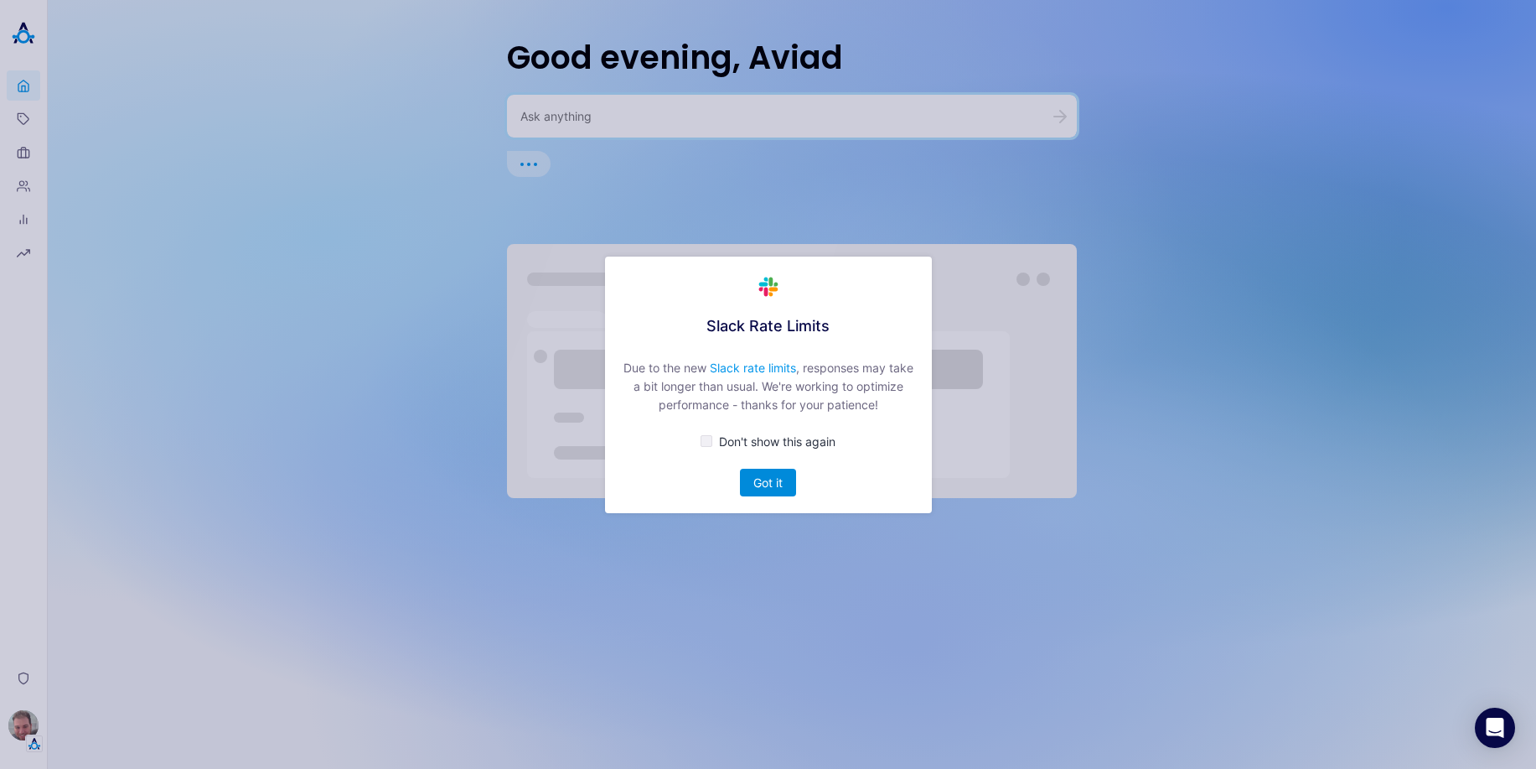
click at [747, 480] on button "Got it" at bounding box center [768, 483] width 56 height 28
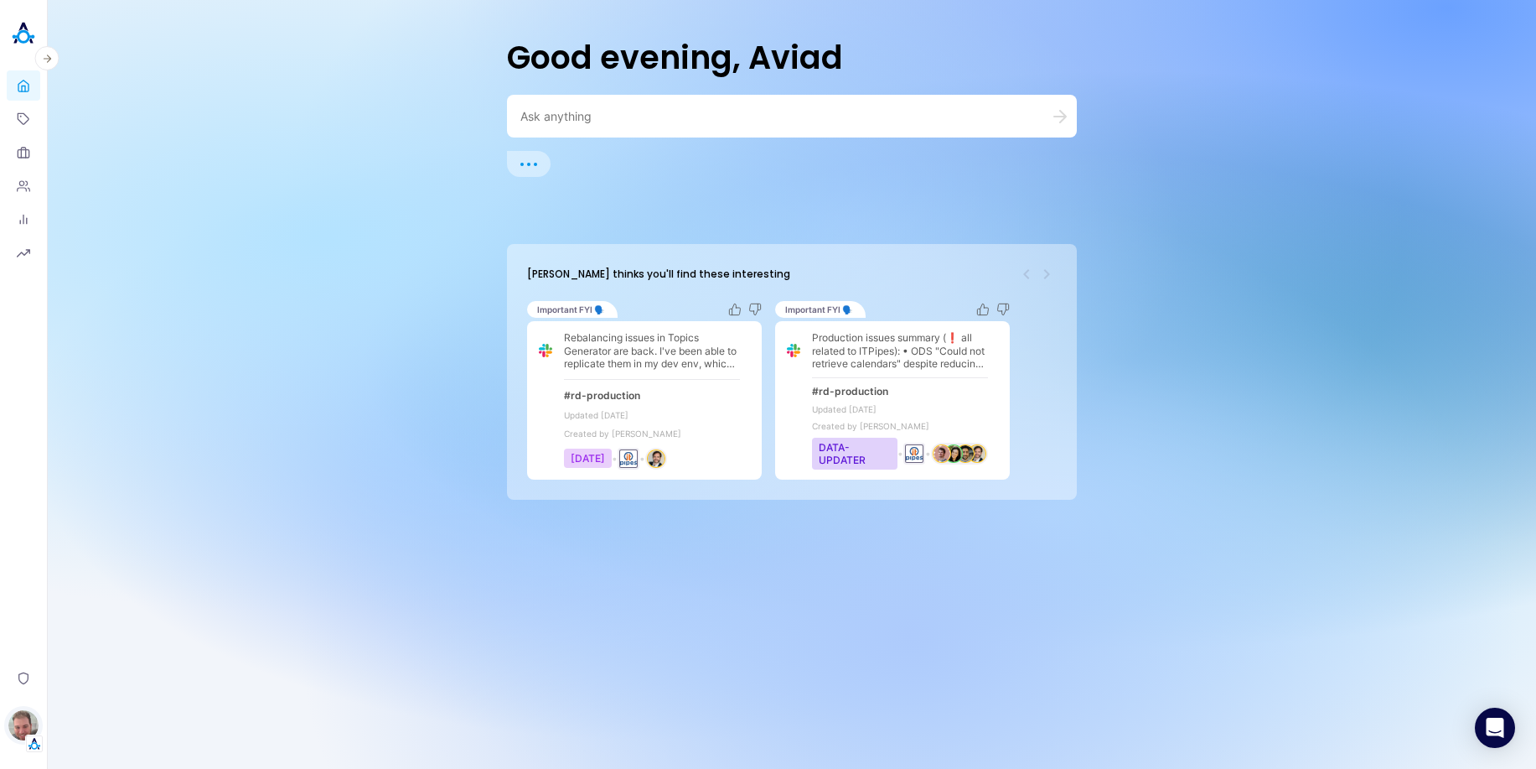
click at [25, 722] on img "button" at bounding box center [23, 725] width 30 height 30
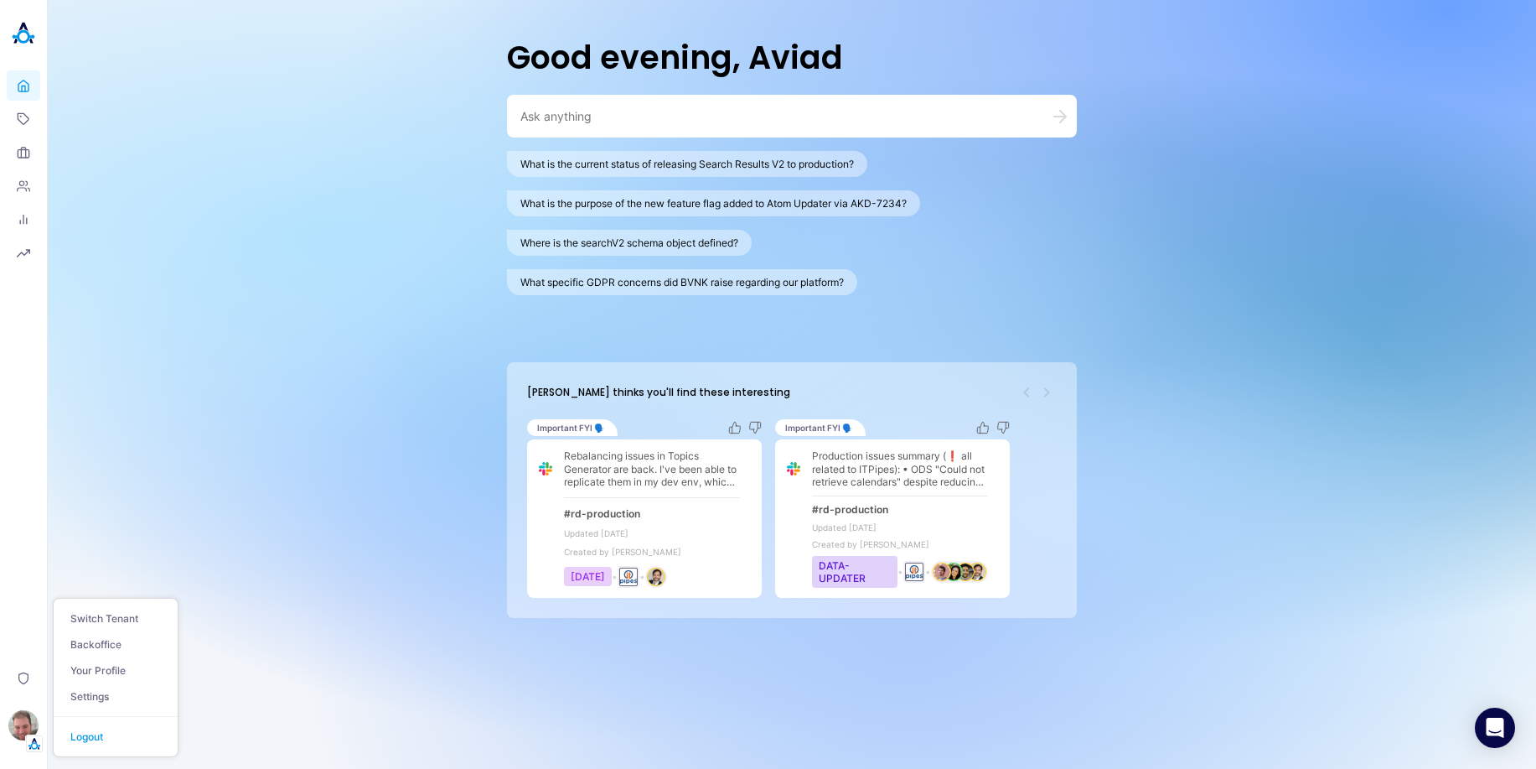
click at [120, 643] on link "Backoffice" at bounding box center [116, 644] width 124 height 26
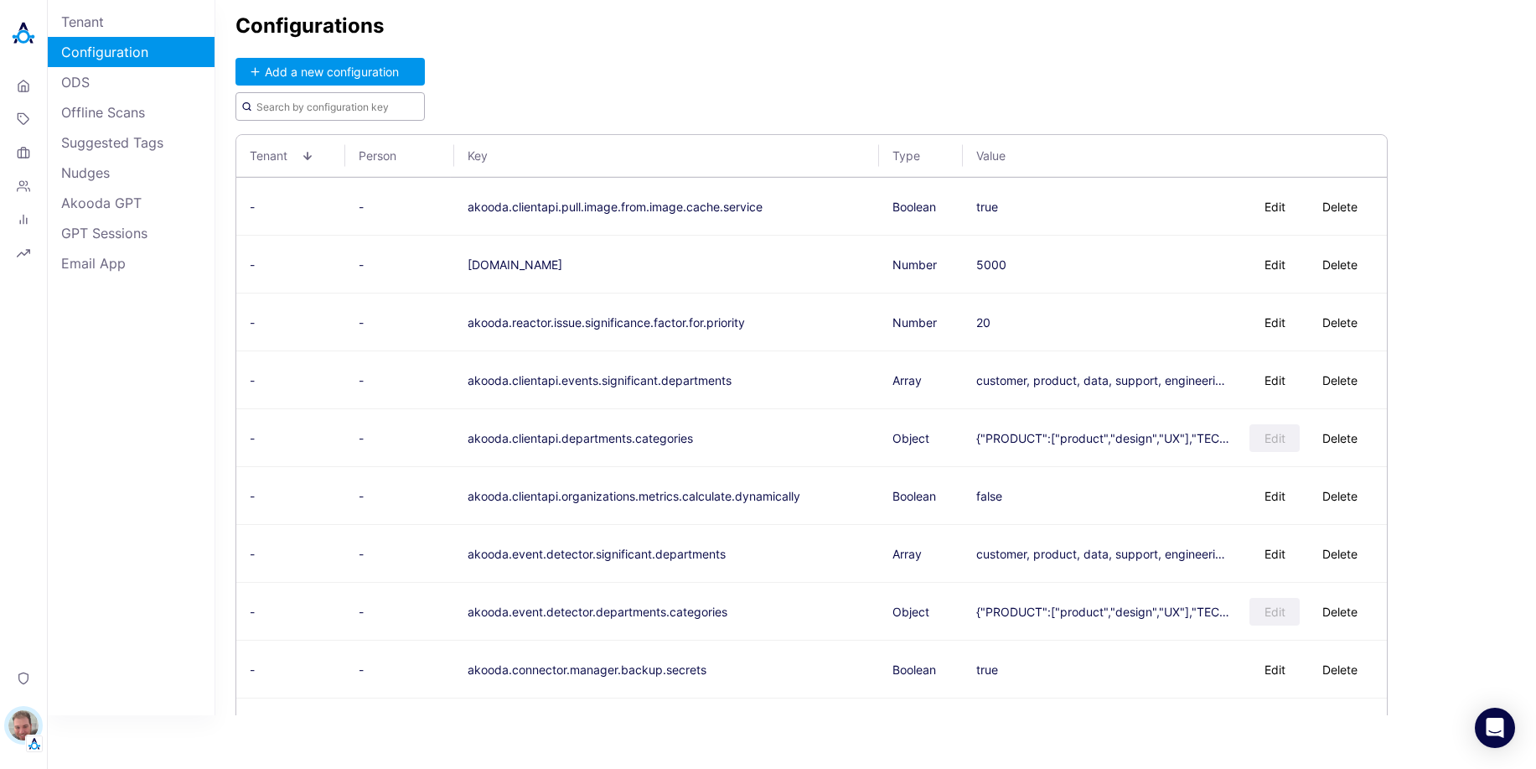
click at [360, 108] on input "text" at bounding box center [330, 106] width 189 height 28
click at [328, 103] on input "text" at bounding box center [330, 106] width 189 height 28
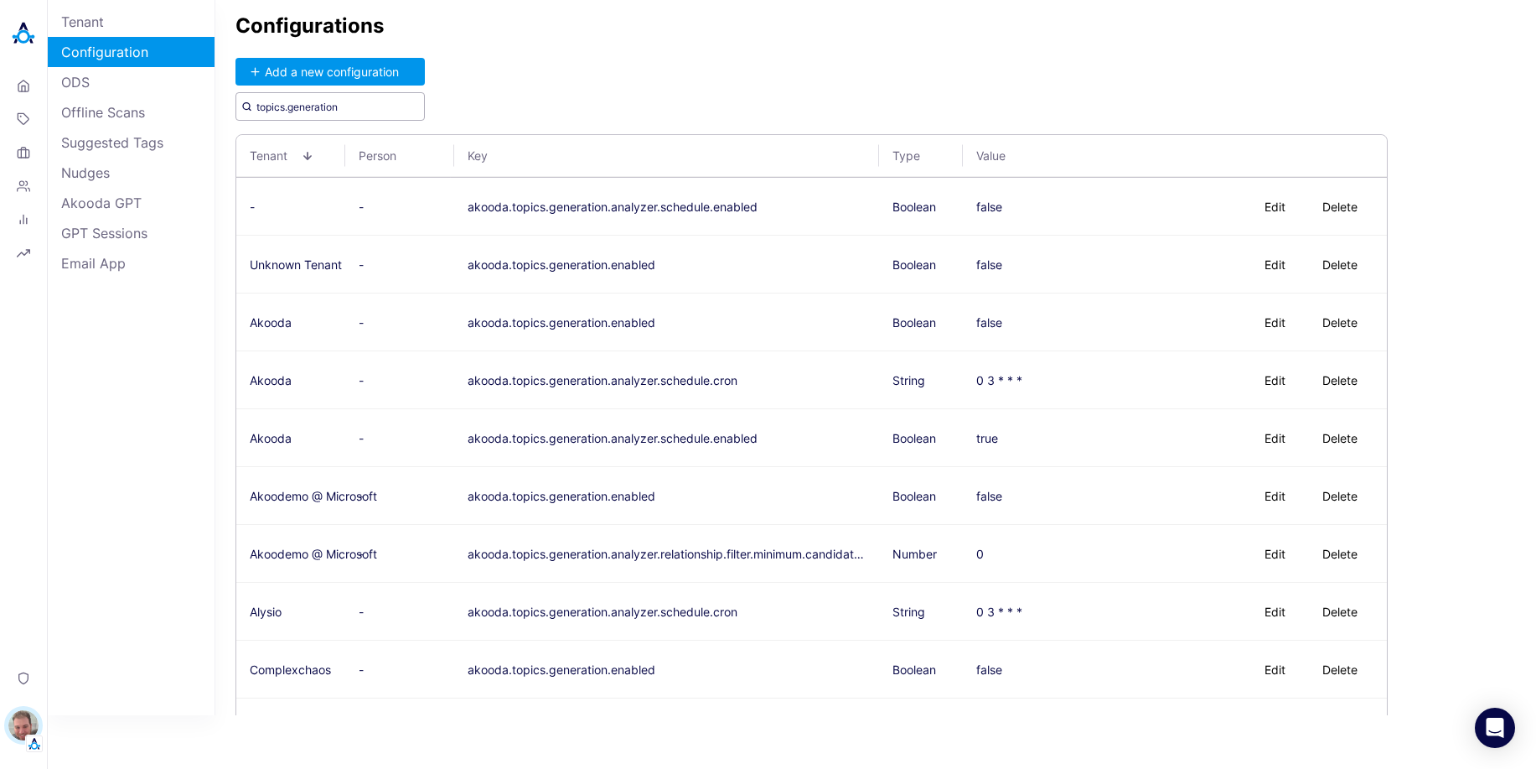
type input "topics.generation"
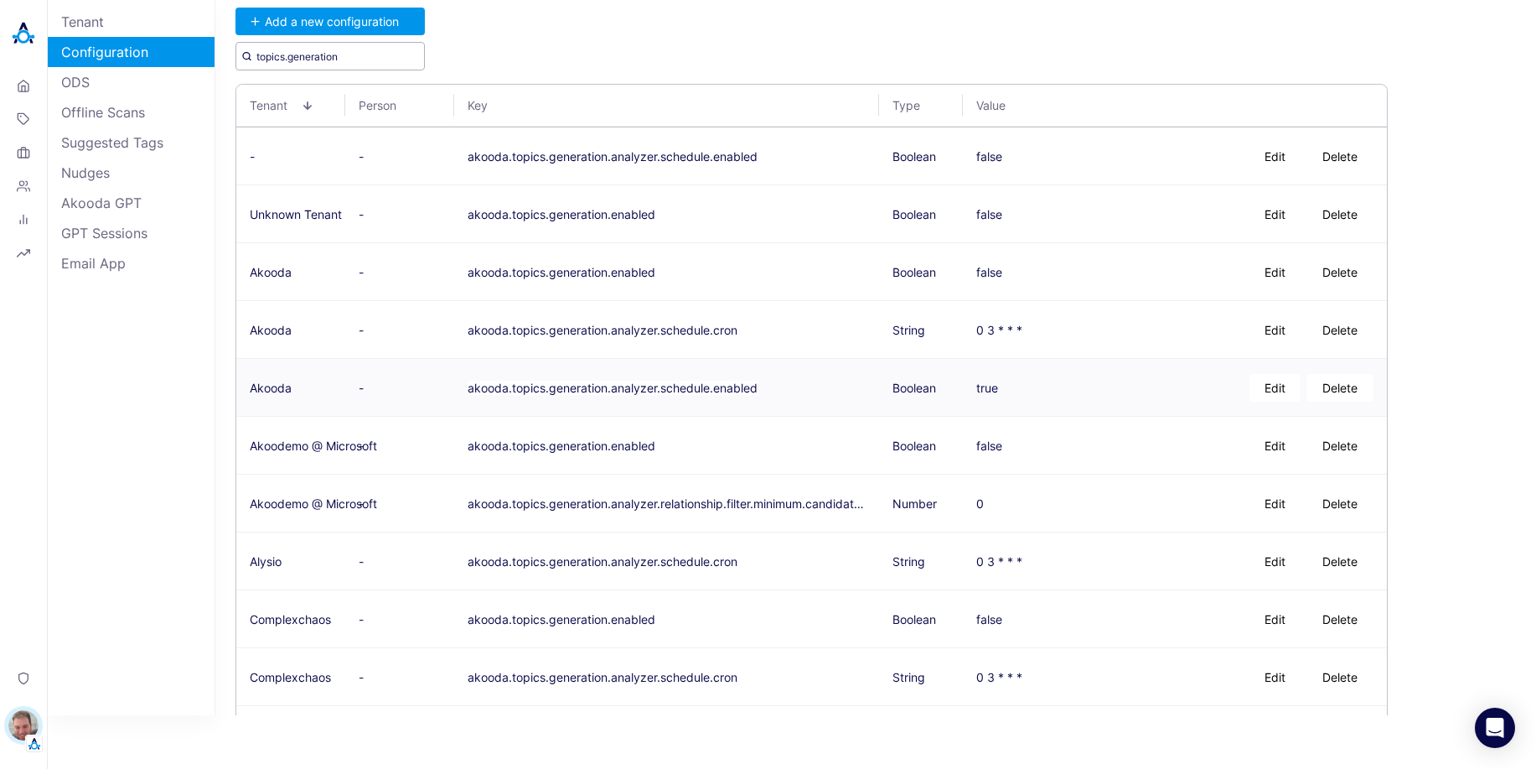
scroll to position [53, 0]
click at [1271, 329] on button "Edit" at bounding box center [1275, 327] width 50 height 28
click at [1017, 323] on textarea "0 0 */6 * * ?" at bounding box center [1038, 327] width 122 height 42
type textarea "0 0 */3 * * ?"
click at [1131, 327] on button "Save" at bounding box center [1131, 327] width 54 height 28
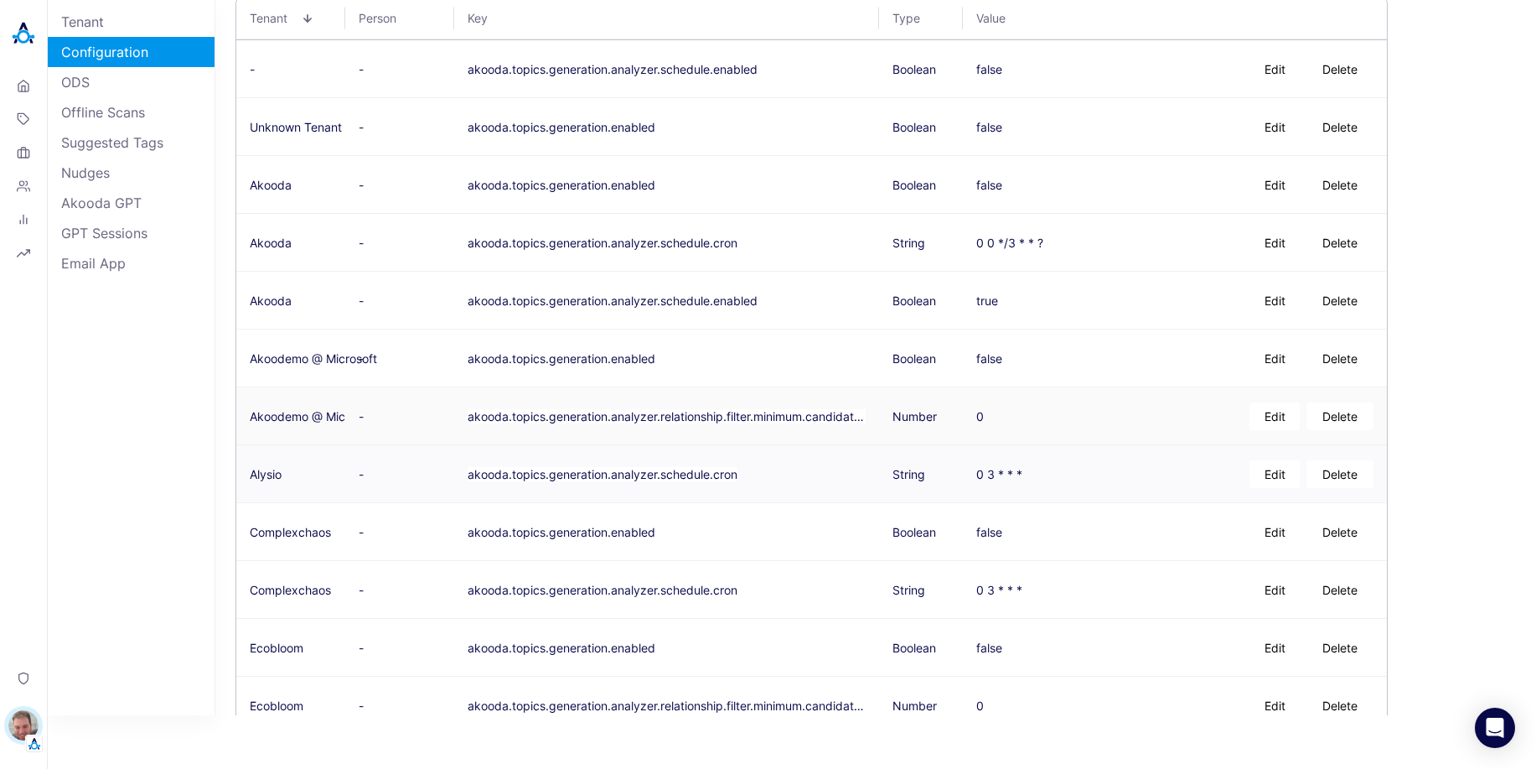
scroll to position [138, 0]
click at [1269, 470] on button "Edit" at bounding box center [1275, 473] width 50 height 28
drag, startPoint x: 1019, startPoint y: 469, endPoint x: 1016, endPoint y: 577, distance: 108.2
click at [1018, 469] on textarea "0 0 */6 * * ?" at bounding box center [1038, 473] width 122 height 42
type textarea "0 0 */3 * * ?"
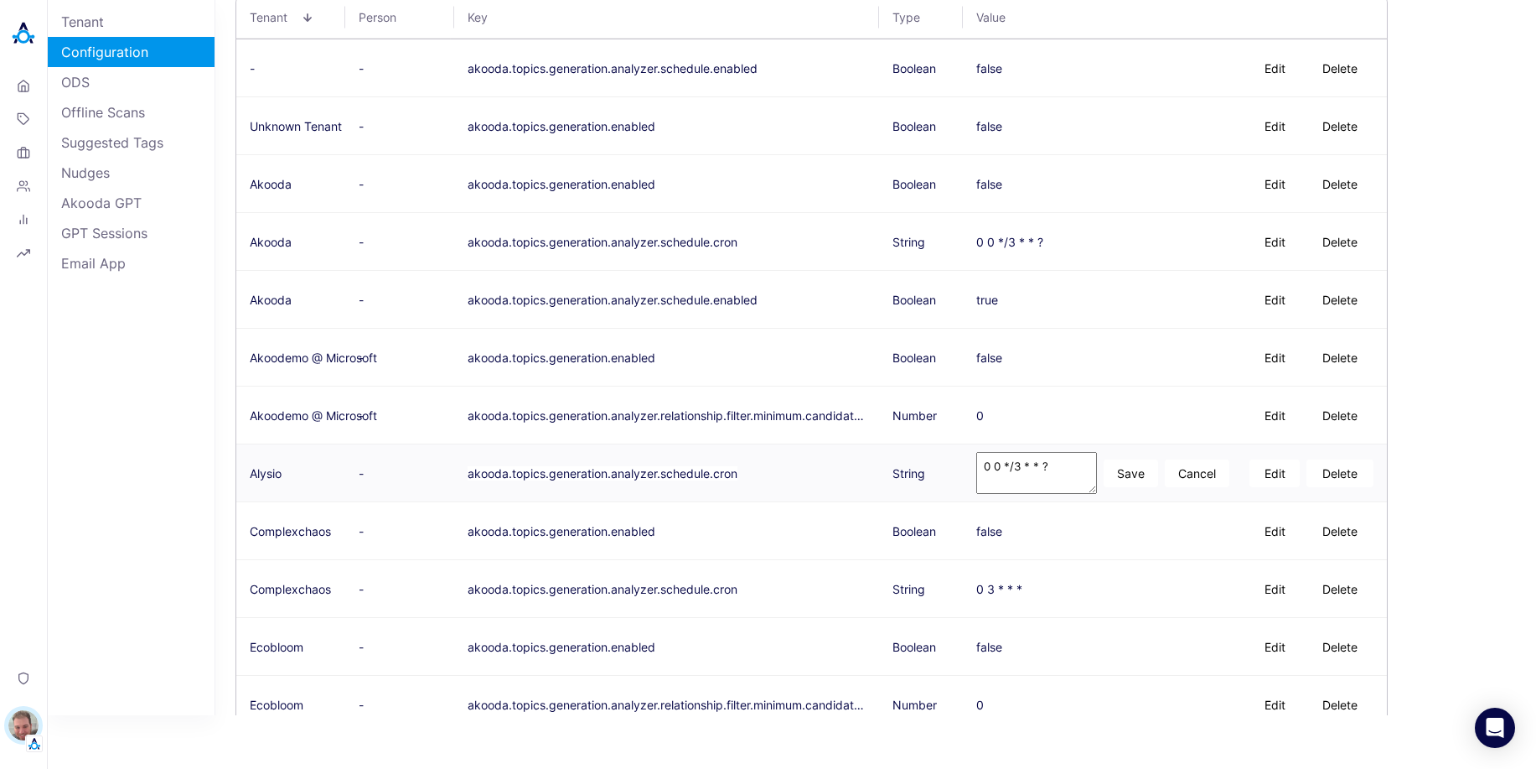
click at [1129, 478] on button "Save" at bounding box center [1131, 473] width 54 height 28
click at [1270, 593] on button "Edit" at bounding box center [1275, 589] width 50 height 28
click at [1020, 588] on textarea "0 0 */6 * * ?" at bounding box center [1038, 588] width 122 height 42
type textarea "0 0 */3 * * ?"
click at [1138, 588] on button "Save" at bounding box center [1131, 589] width 54 height 28
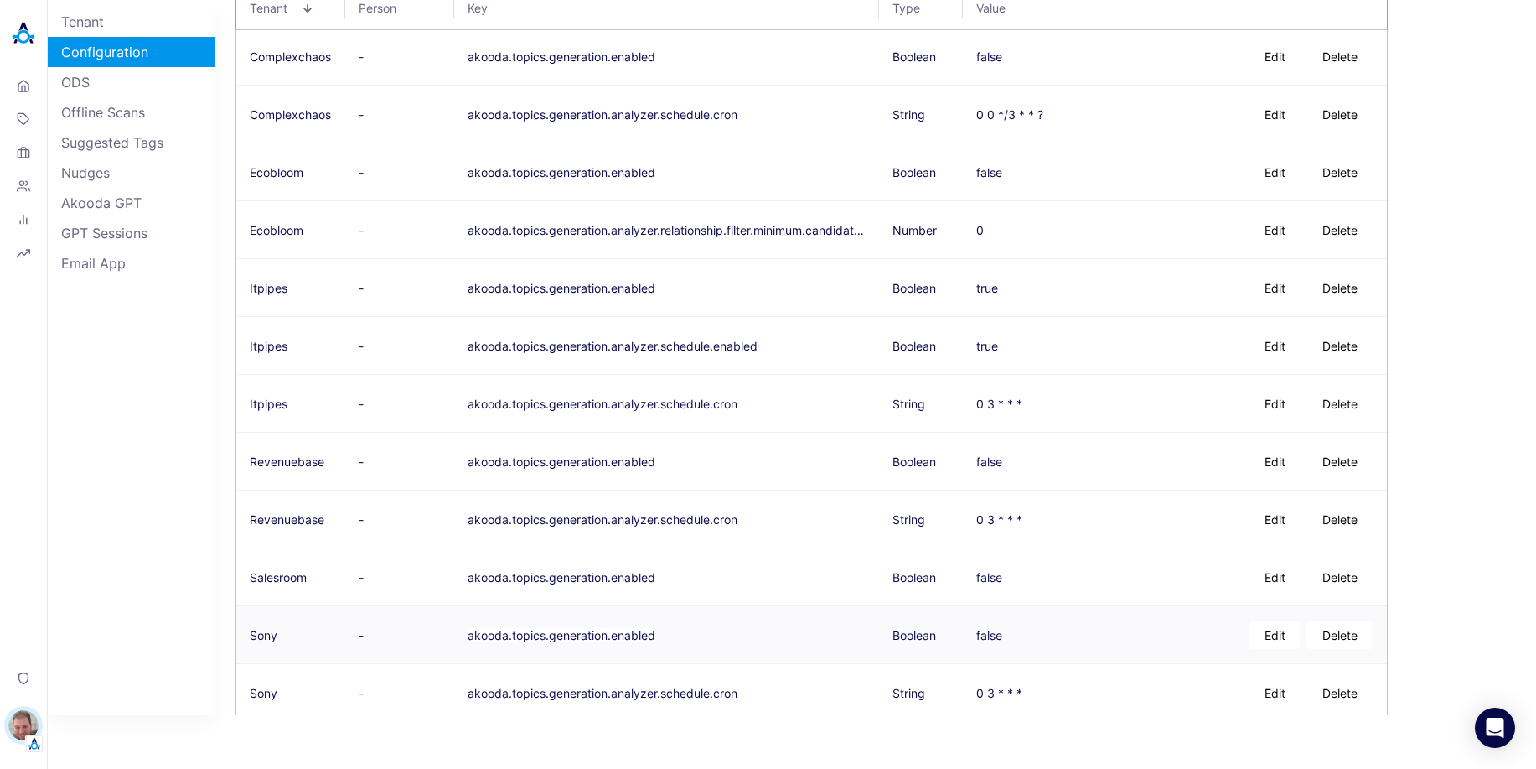
scroll to position [625, 0]
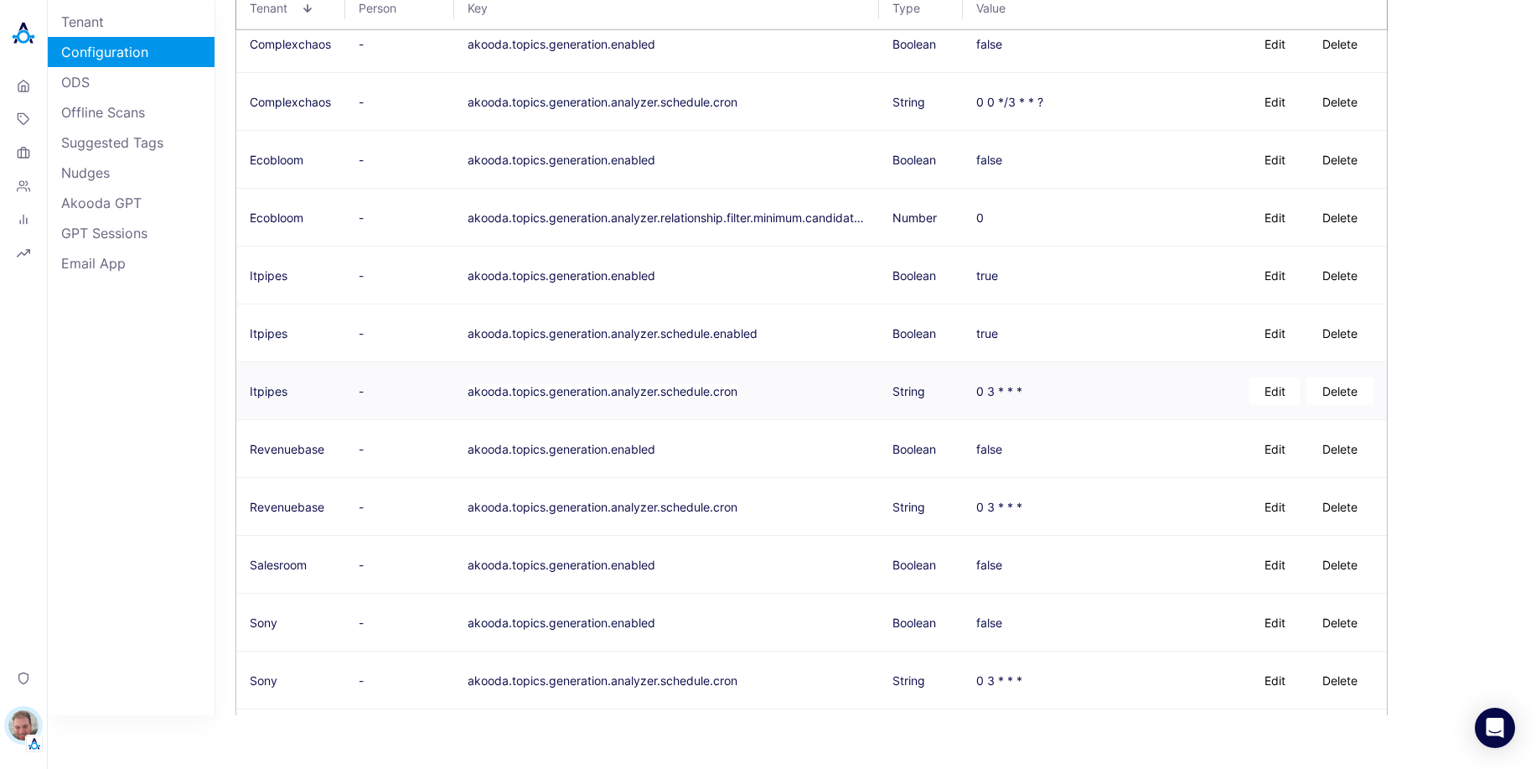
click at [1267, 395] on button "Edit" at bounding box center [1275, 391] width 50 height 28
click at [1020, 386] on textarea "0 0 */6 * * ?" at bounding box center [1038, 391] width 122 height 42
type textarea "0 0 */3 * * ?"
click at [1123, 391] on button "Save" at bounding box center [1131, 391] width 54 height 28
click at [1277, 507] on button "Edit" at bounding box center [1275, 507] width 50 height 28
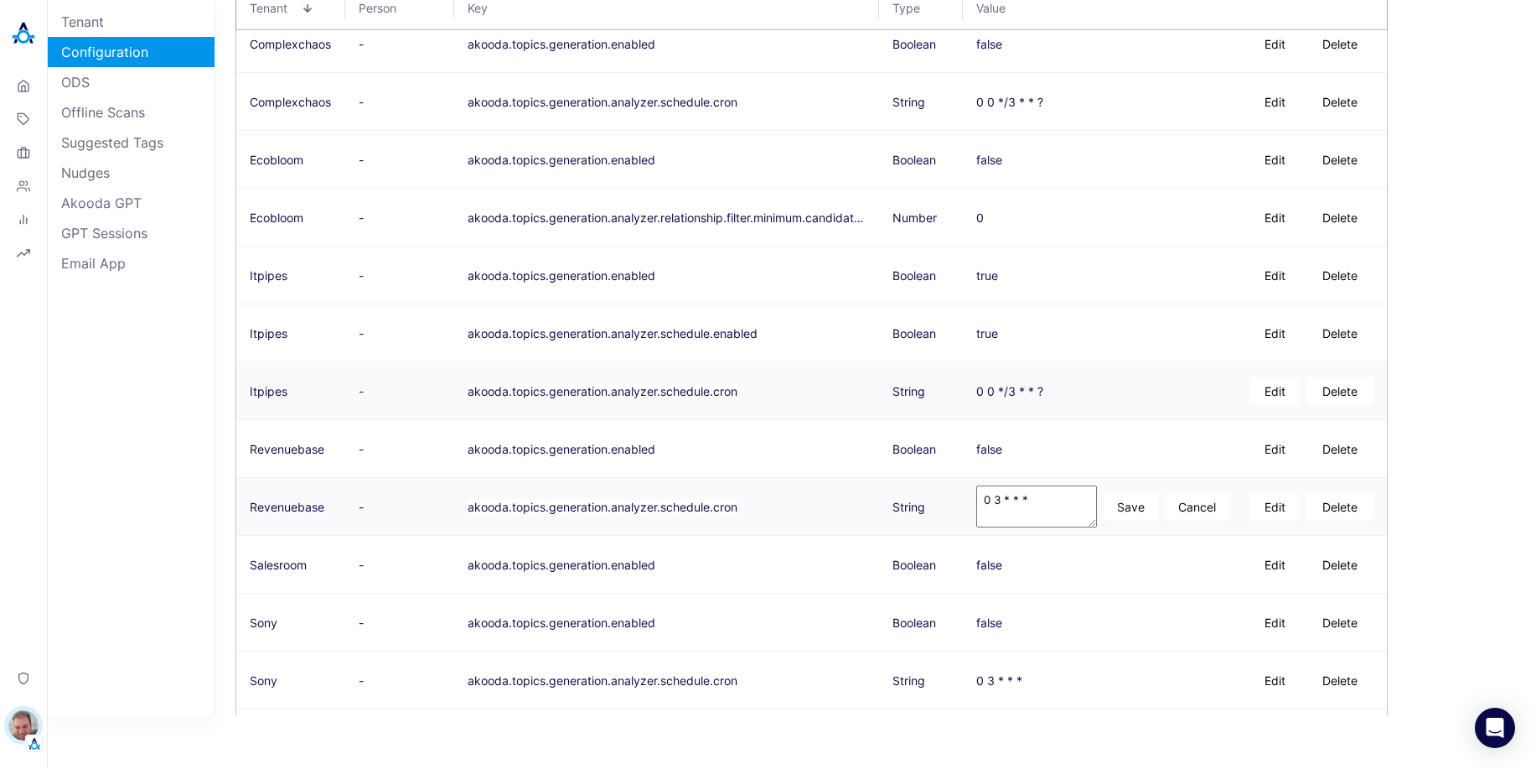
click at [998, 503] on textarea "0 3 * * *" at bounding box center [1038, 506] width 122 height 42
type textarea "0 0 */3 * * ?"
click at [1139, 505] on button "Save" at bounding box center [1131, 507] width 54 height 28
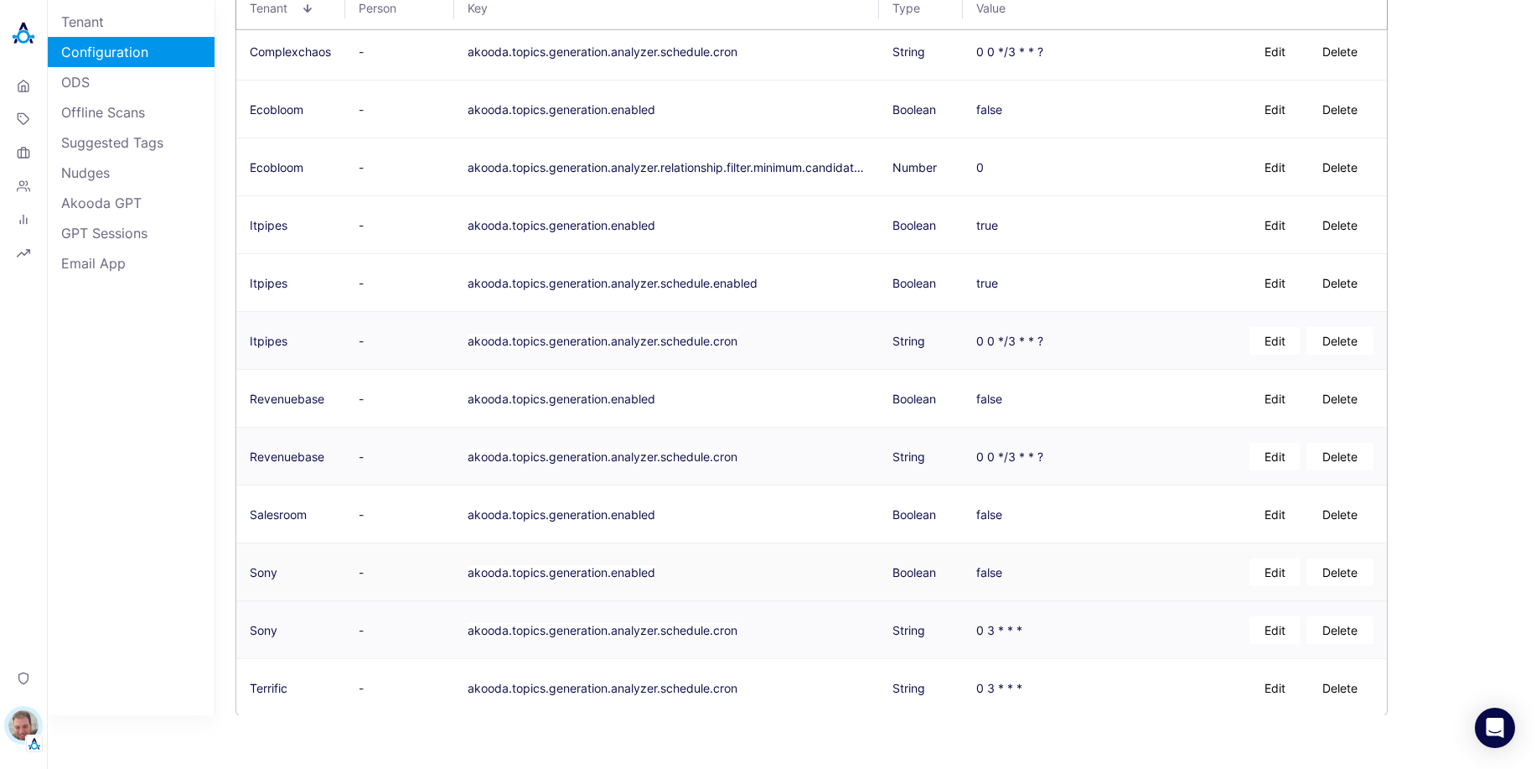
scroll to position [677, 0]
click at [1285, 637] on button "Edit" at bounding box center [1275, 628] width 50 height 28
drag, startPoint x: 1019, startPoint y: 620, endPoint x: 1028, endPoint y: 661, distance: 41.1
click at [1019, 620] on textarea "0 0 */6 * * ?" at bounding box center [1038, 628] width 122 height 42
type textarea "0 0 */6 * * ?"
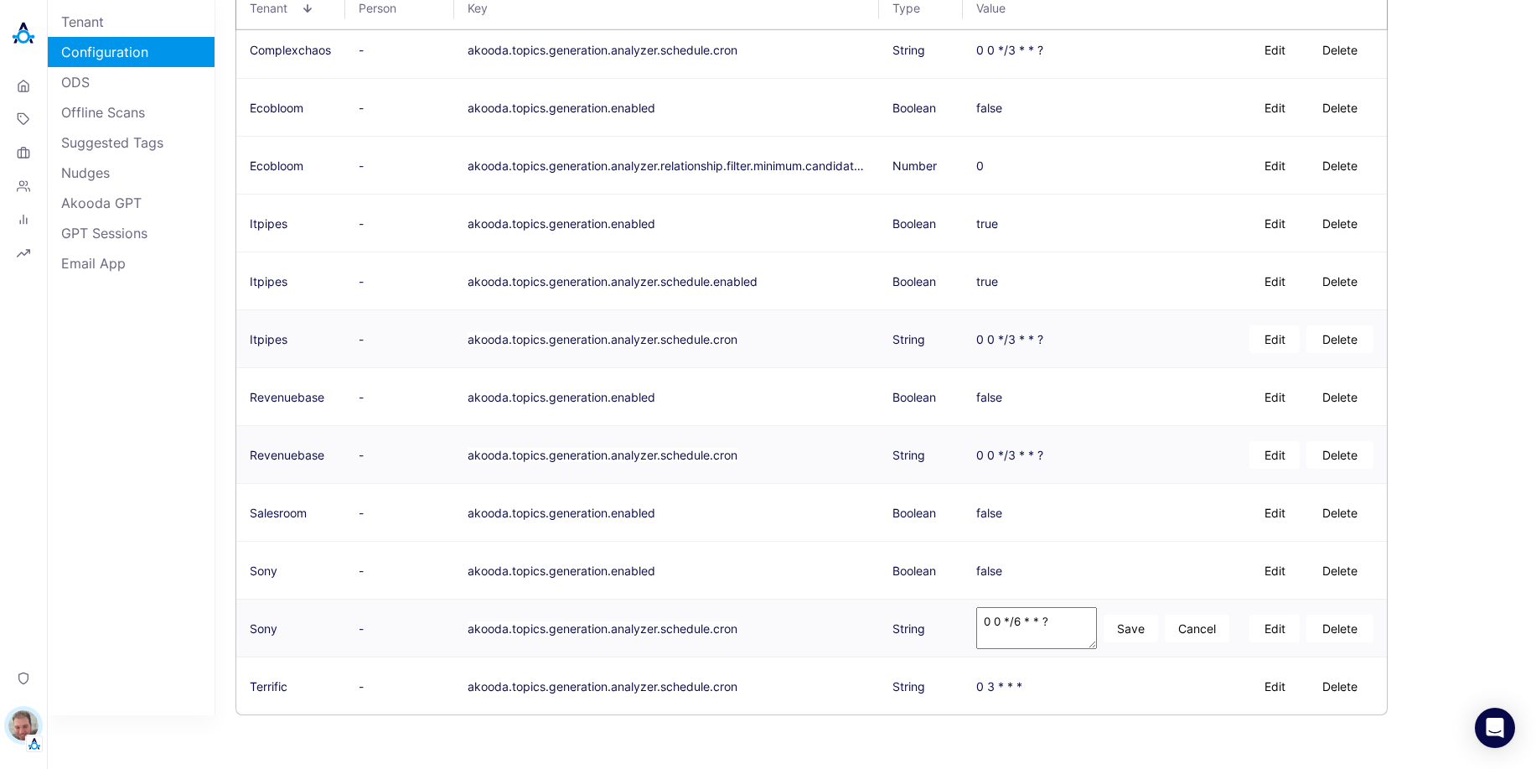
click at [1124, 634] on button "Save" at bounding box center [1131, 628] width 54 height 28
click at [1273, 688] on button "Edit" at bounding box center [1275, 686] width 50 height 28
click at [1018, 681] on textarea "0 0 */6 * * ?" at bounding box center [1038, 686] width 122 height 42
type textarea "0 0 */3 * * ?"
click at [1124, 686] on button "Save" at bounding box center [1131, 686] width 54 height 28
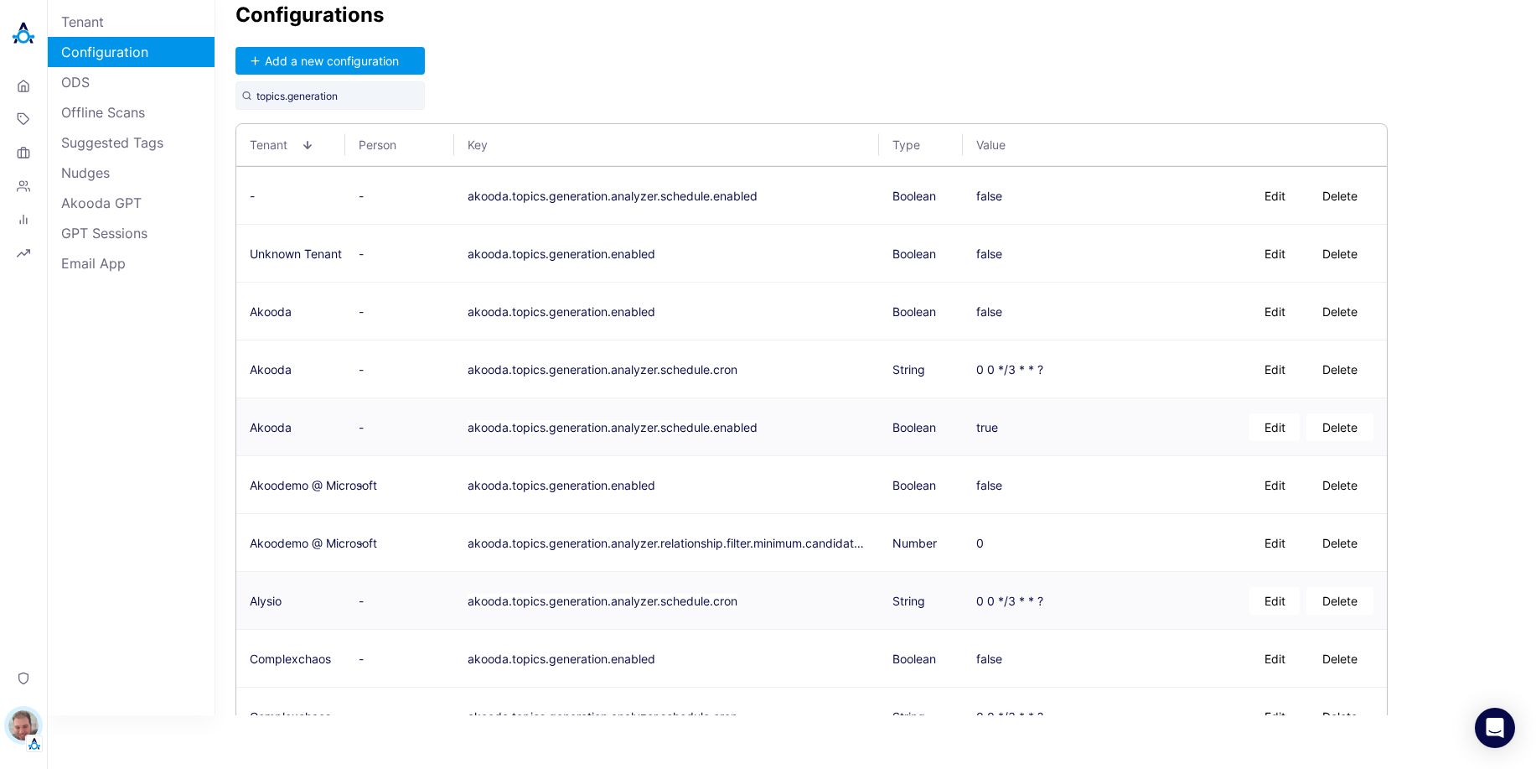
scroll to position [0, 0]
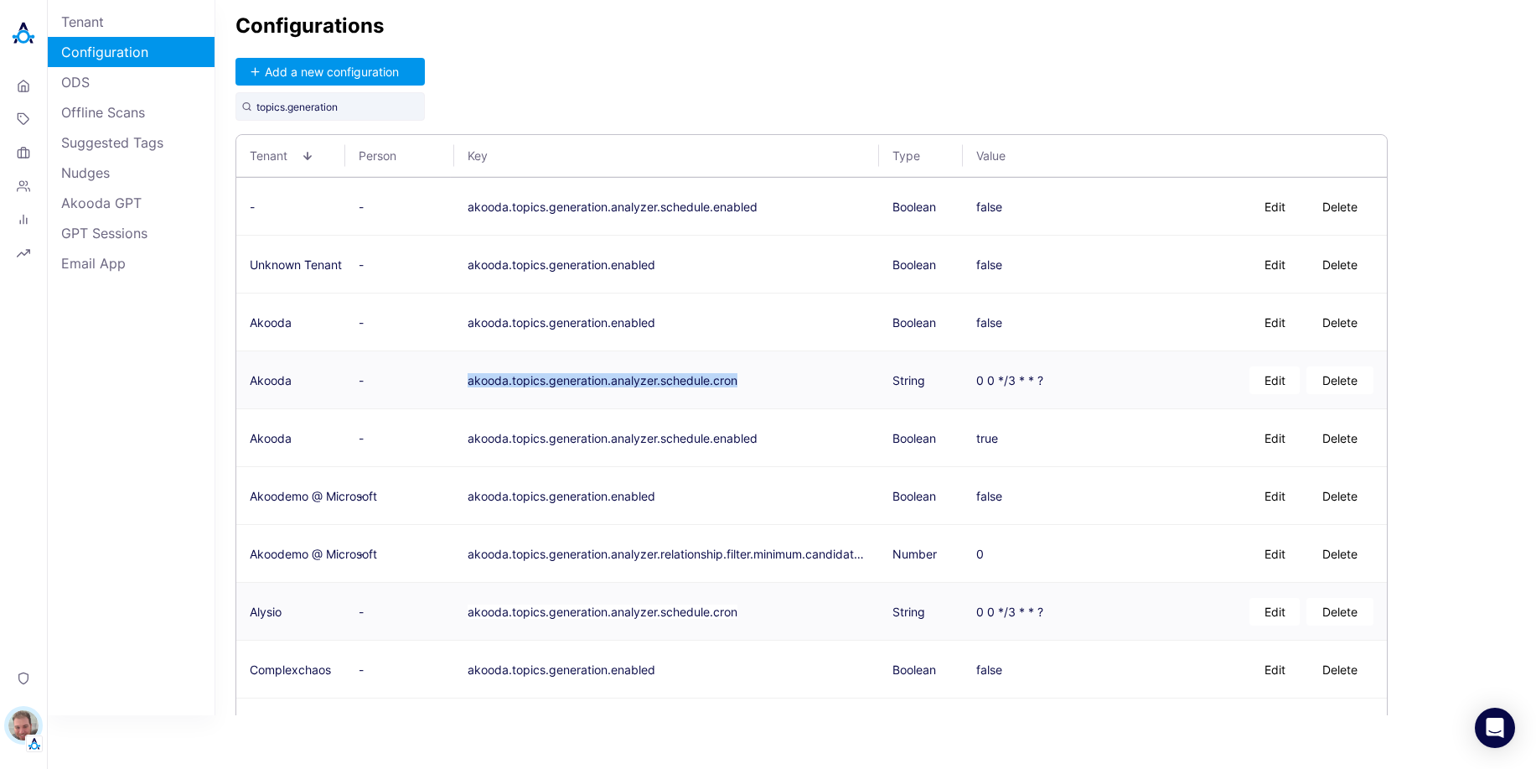
copy button "akooda.topics.generation.analyzer.schedule.cron"
drag, startPoint x: 784, startPoint y: 385, endPoint x: 480, endPoint y: 382, distance: 303.5
click at [466, 384] on td "akooda.topics.generation.analyzer.schedule.cron" at bounding box center [666, 380] width 425 height 58
click at [1060, 86] on div "Configurations Add a new configuration topics.generation Tenant Person Key Type…" at bounding box center [875, 357] width 1321 height 715
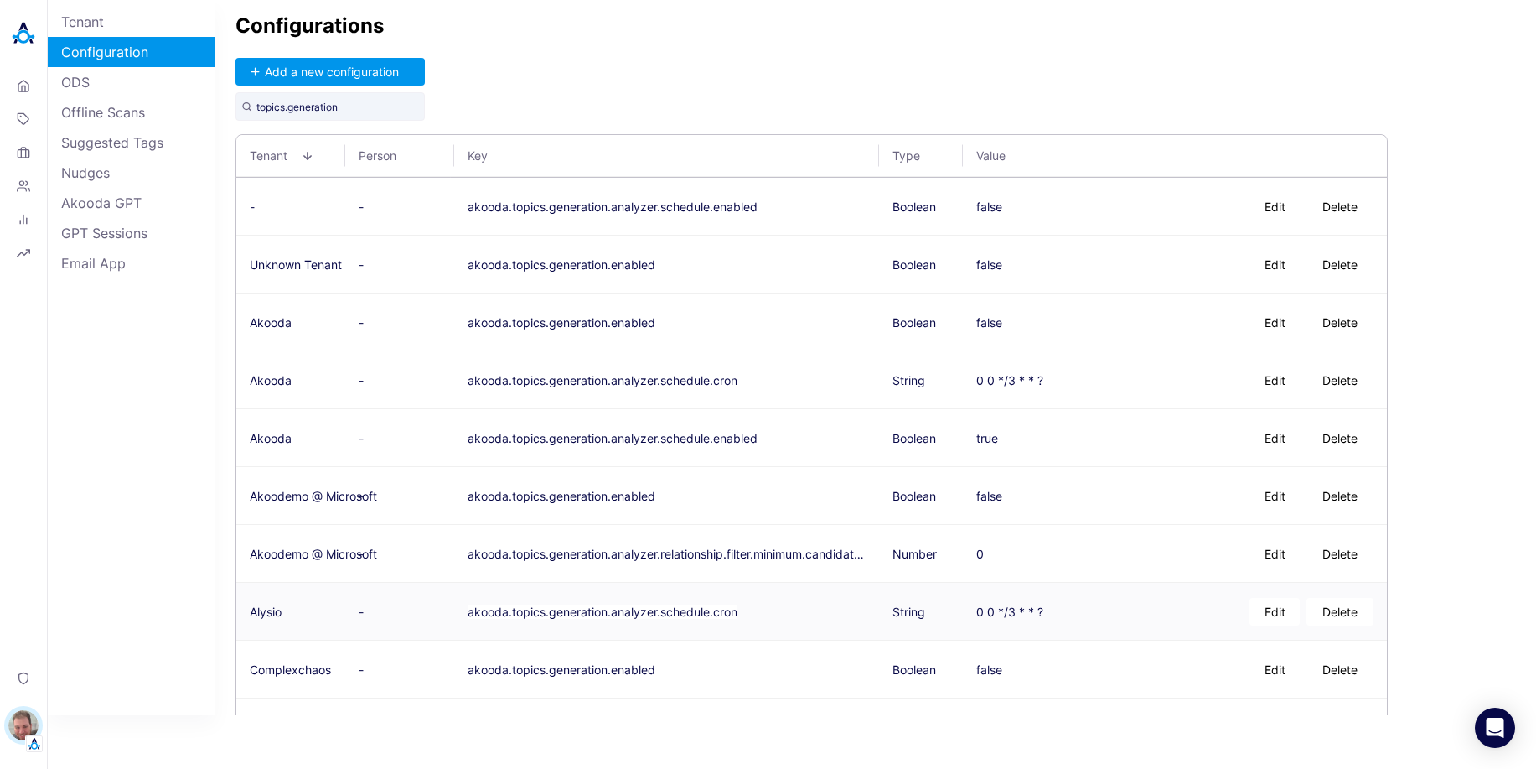
click at [847, 74] on div "Configurations Add a new configuration topics.generation Tenant Person Key Type…" at bounding box center [875, 357] width 1321 height 715
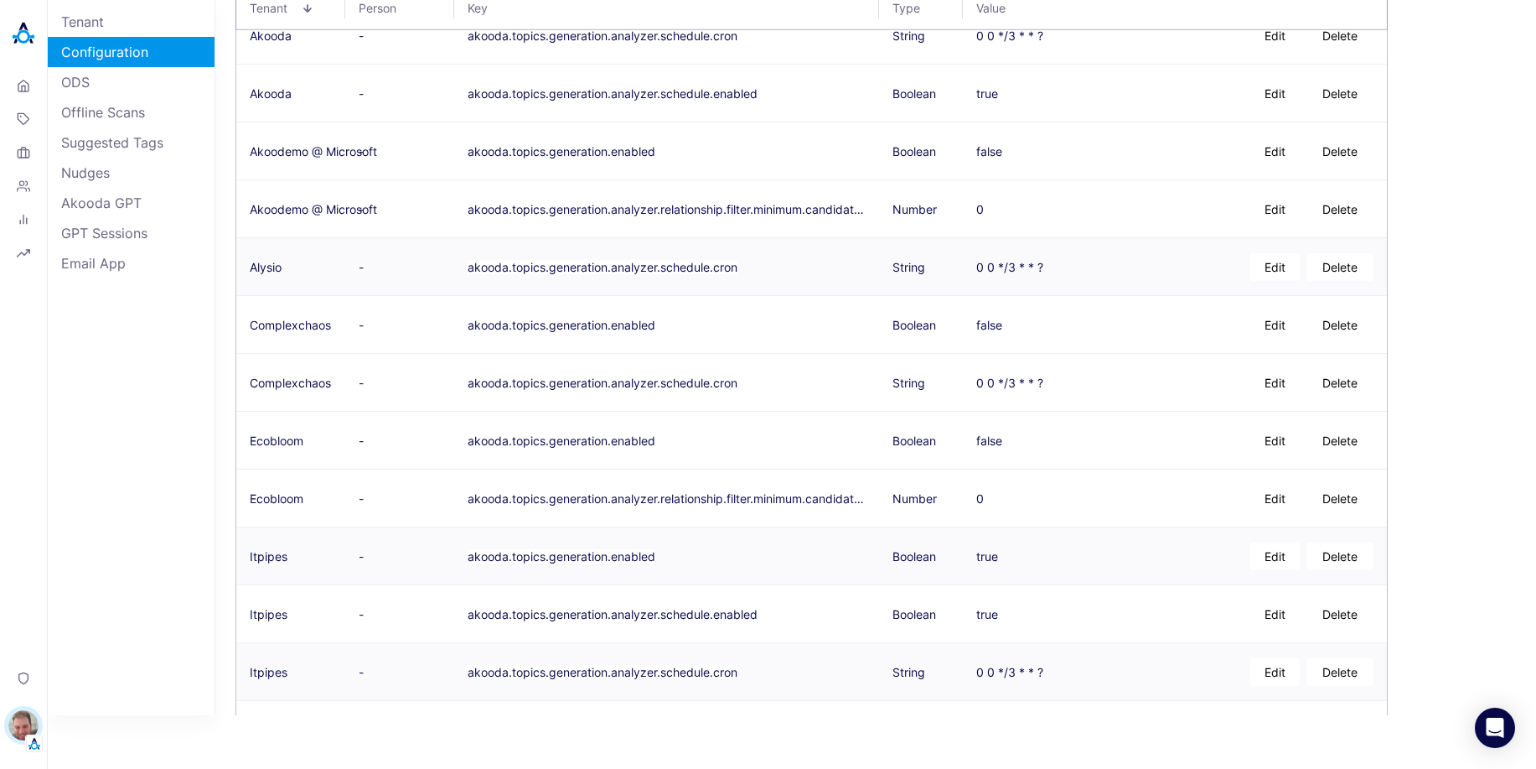
scroll to position [677, 0]
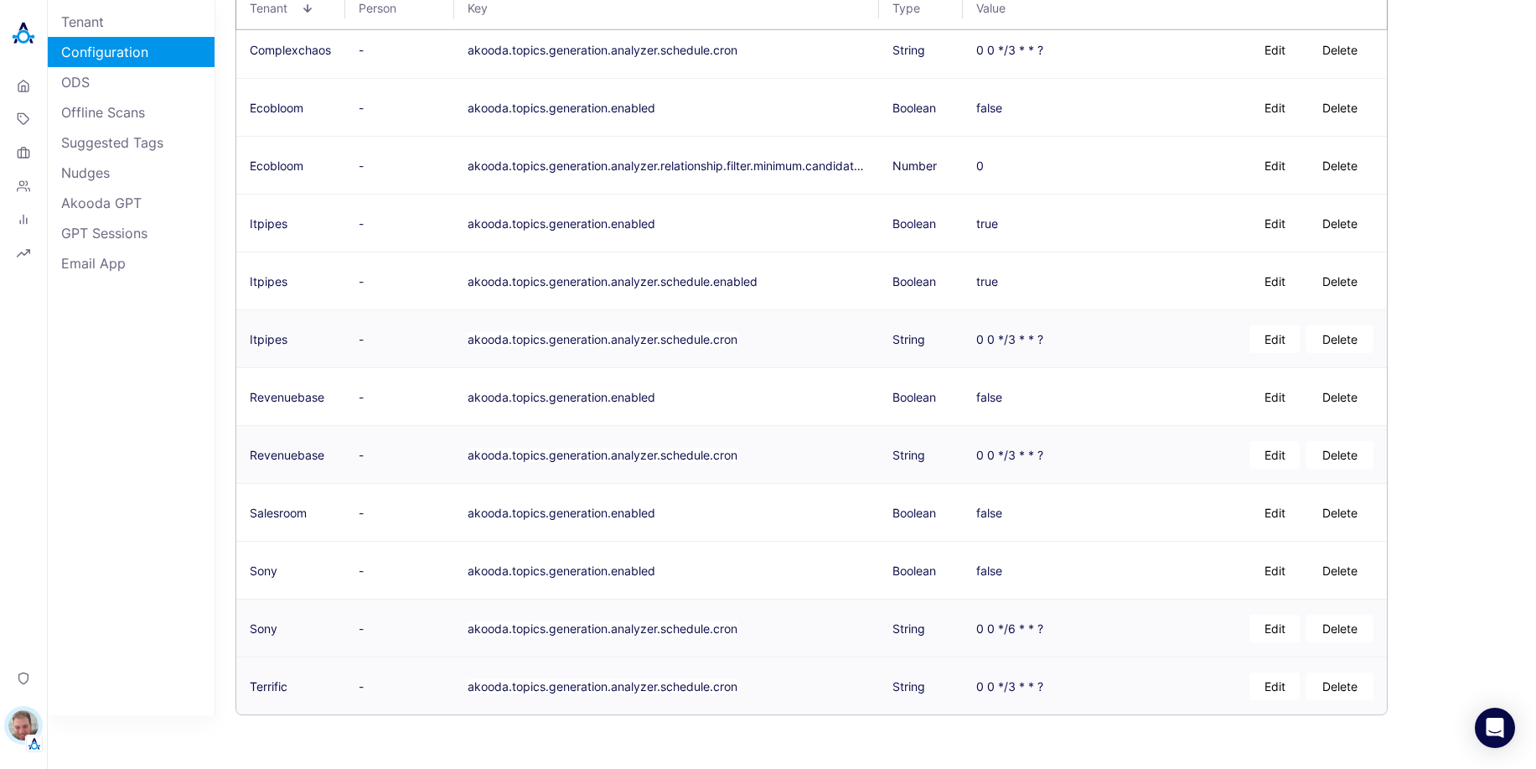
click at [153, 438] on div "Tenant Configuration ODS Offline Scans Suggested Tags Nudges Akooda GPT GPT Ses…" at bounding box center [132, 357] width 168 height 715
